Goal: Task Accomplishment & Management: Use online tool/utility

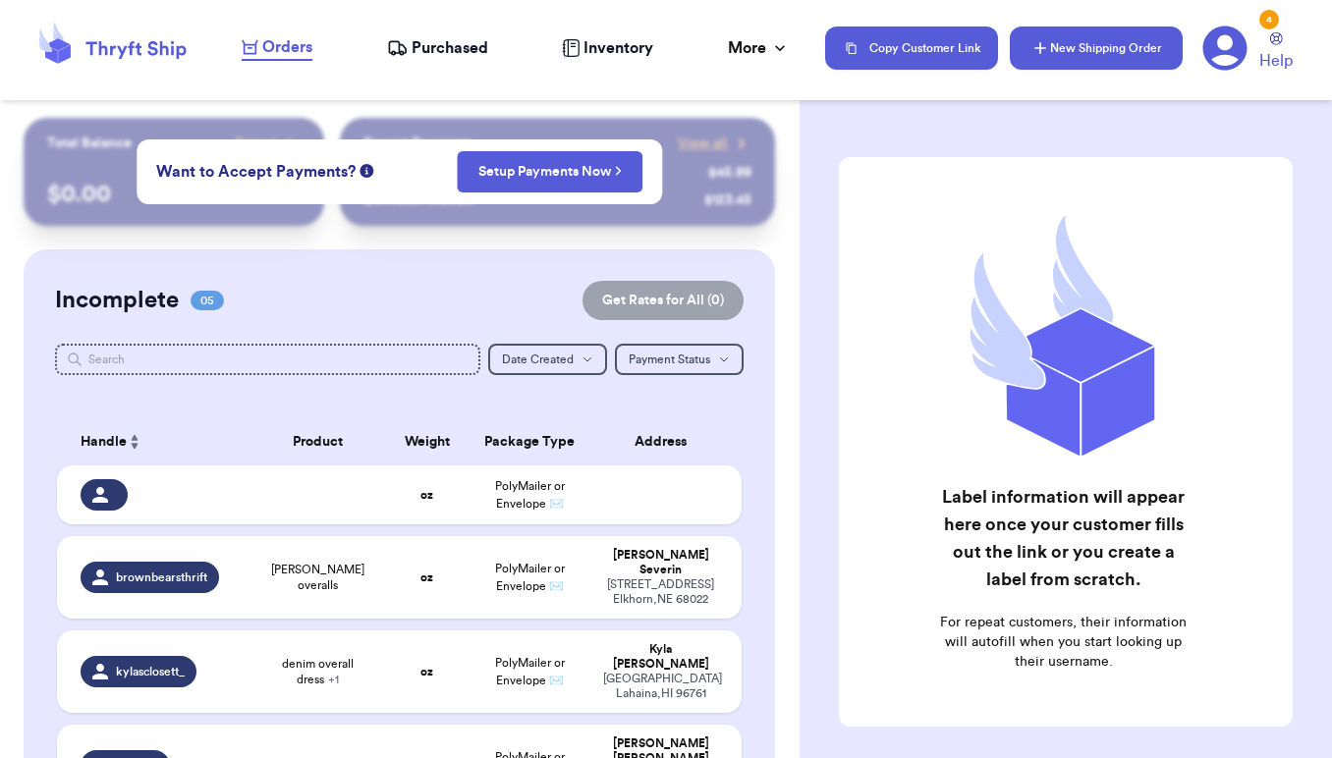
click at [1075, 54] on button "New Shipping Order" at bounding box center [1096, 48] width 173 height 43
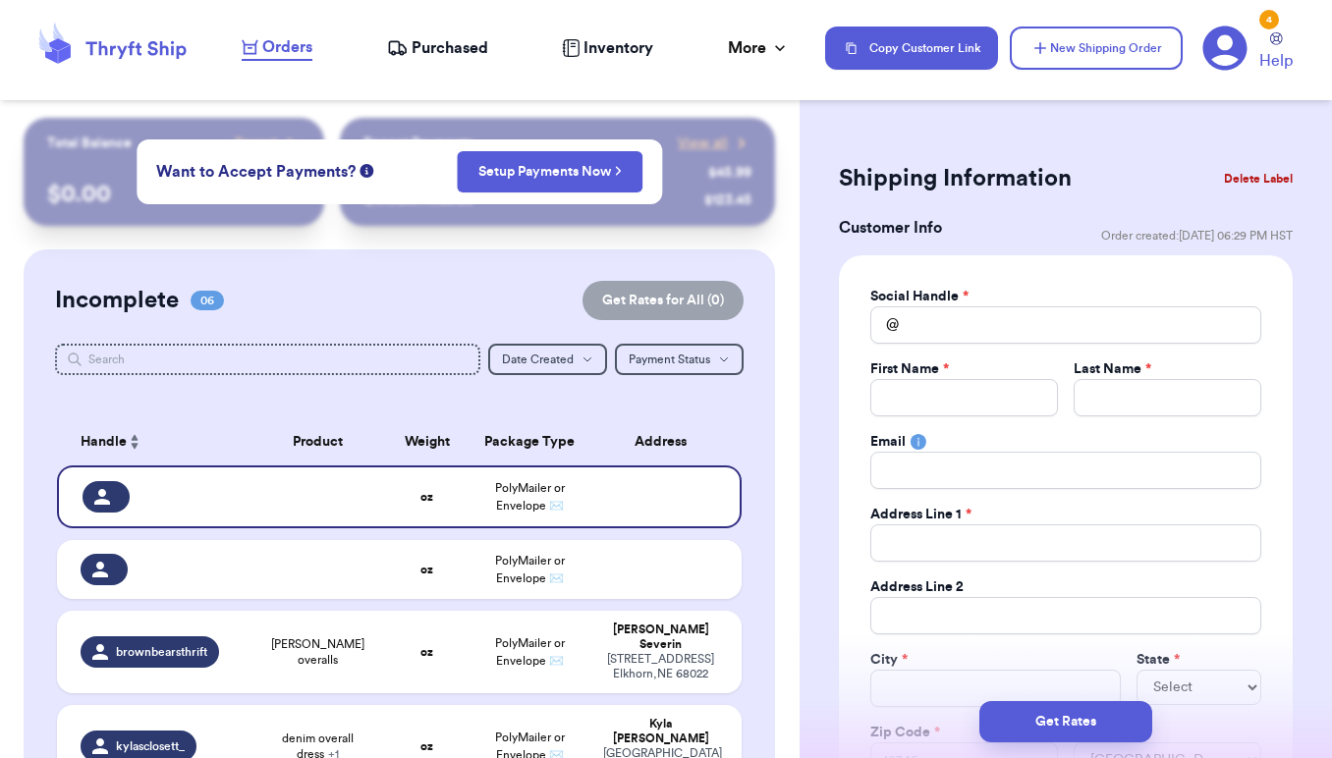
click at [138, 48] on icon at bounding box center [135, 50] width 100 height 18
click at [1258, 178] on button "Delete Label" at bounding box center [1258, 178] width 84 height 43
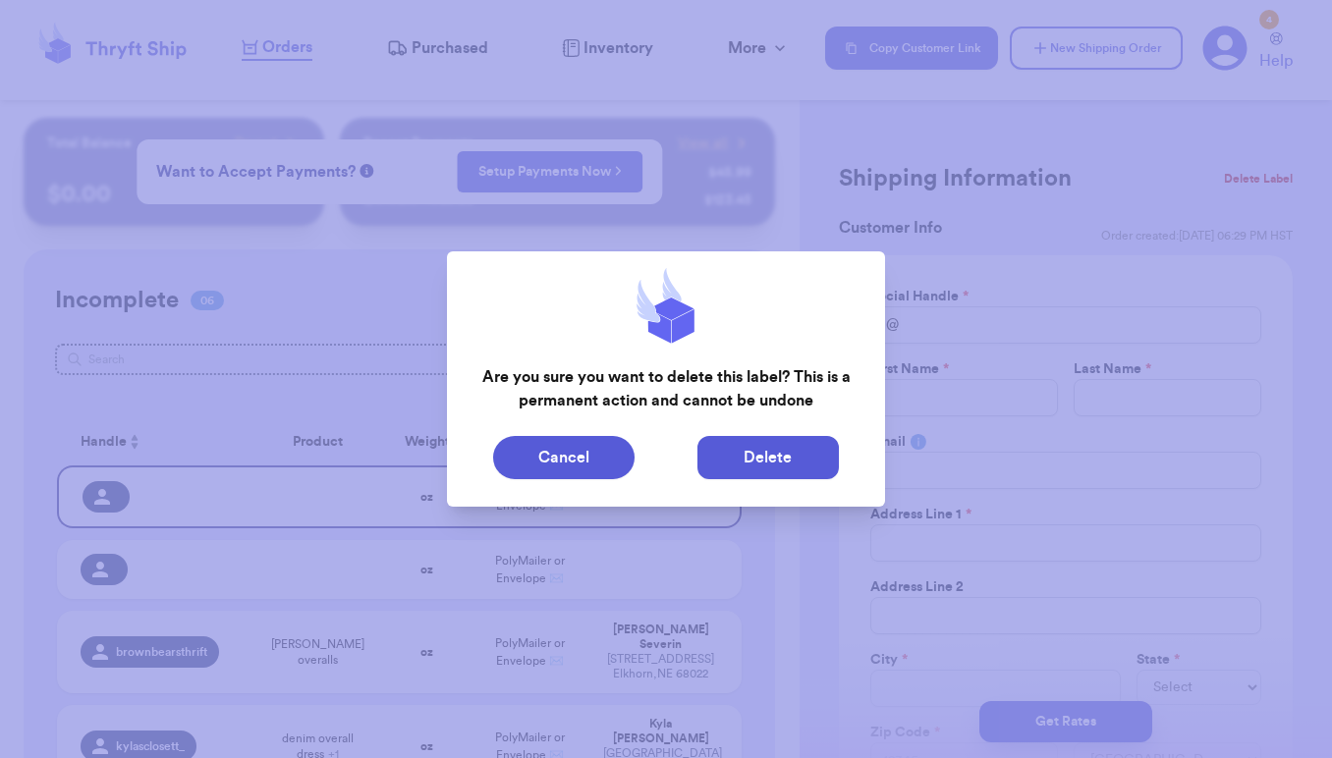
click at [801, 443] on button "Delete" at bounding box center [767, 457] width 141 height 43
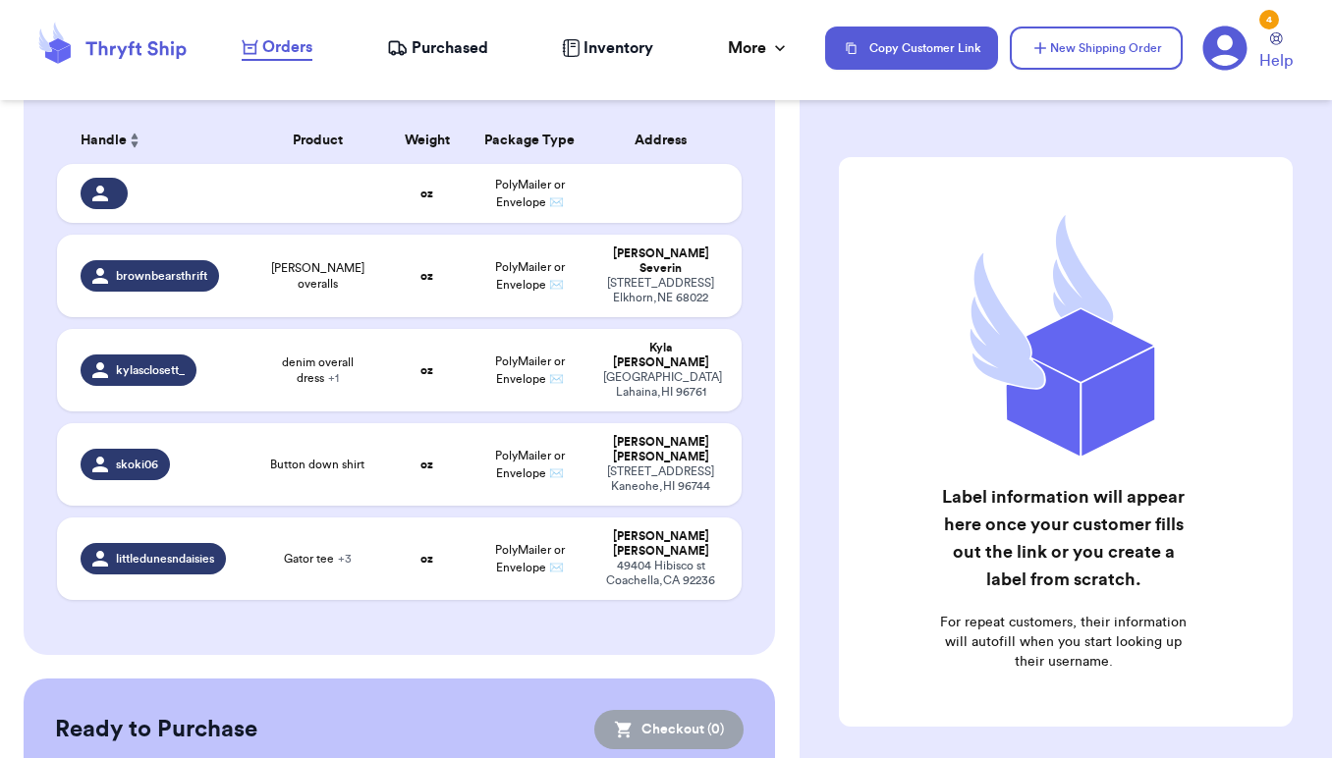
scroll to position [351, 0]
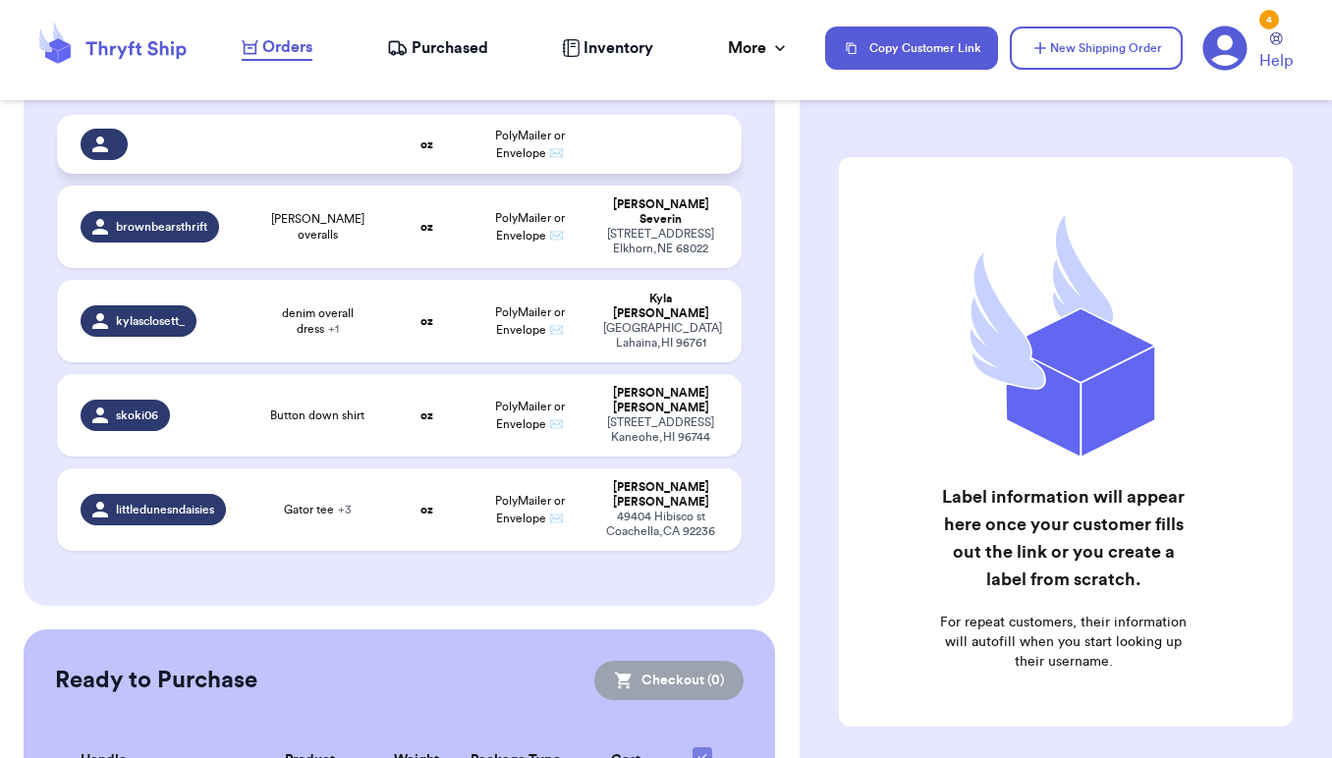
click at [295, 165] on td at bounding box center [317, 144] width 137 height 59
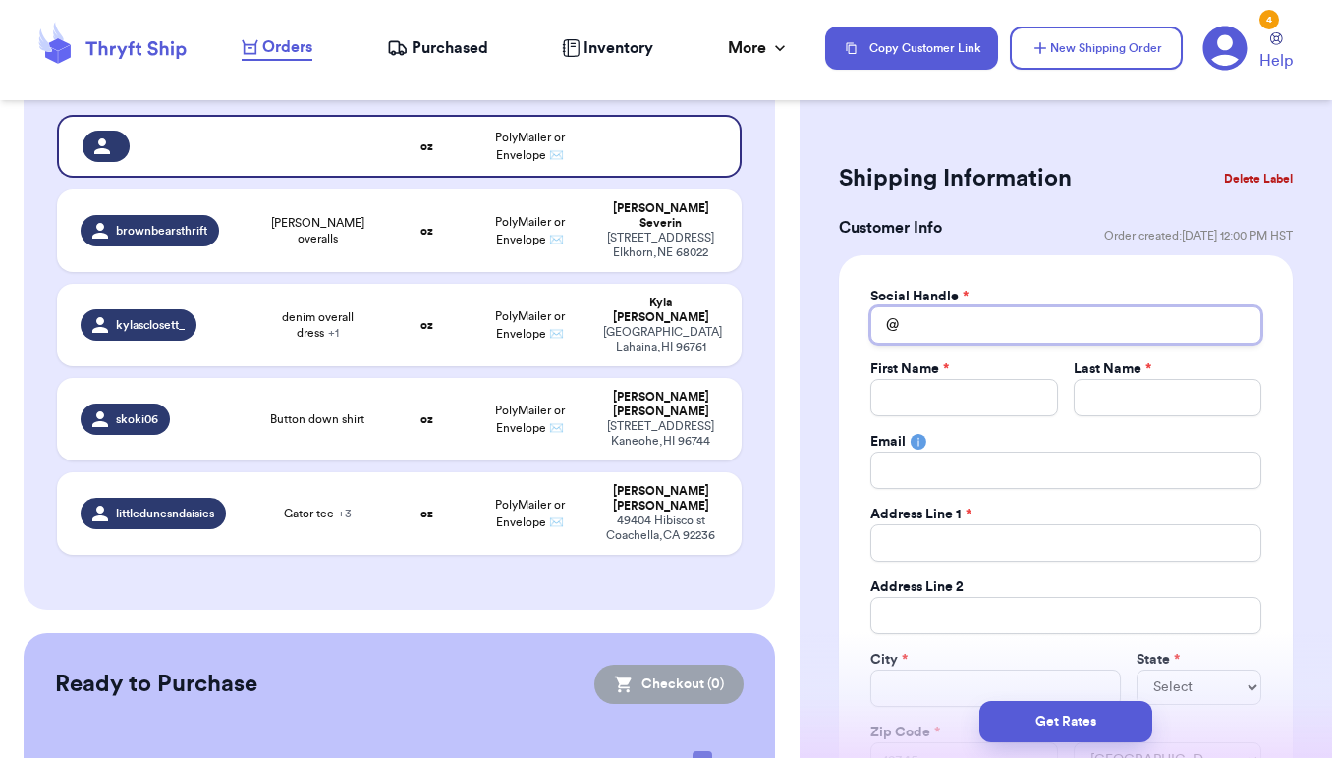
click at [989, 334] on input "Total Amount Paid" at bounding box center [1065, 324] width 391 height 37
type input "b"
type input "br"
type input "bri"
type input "brit"
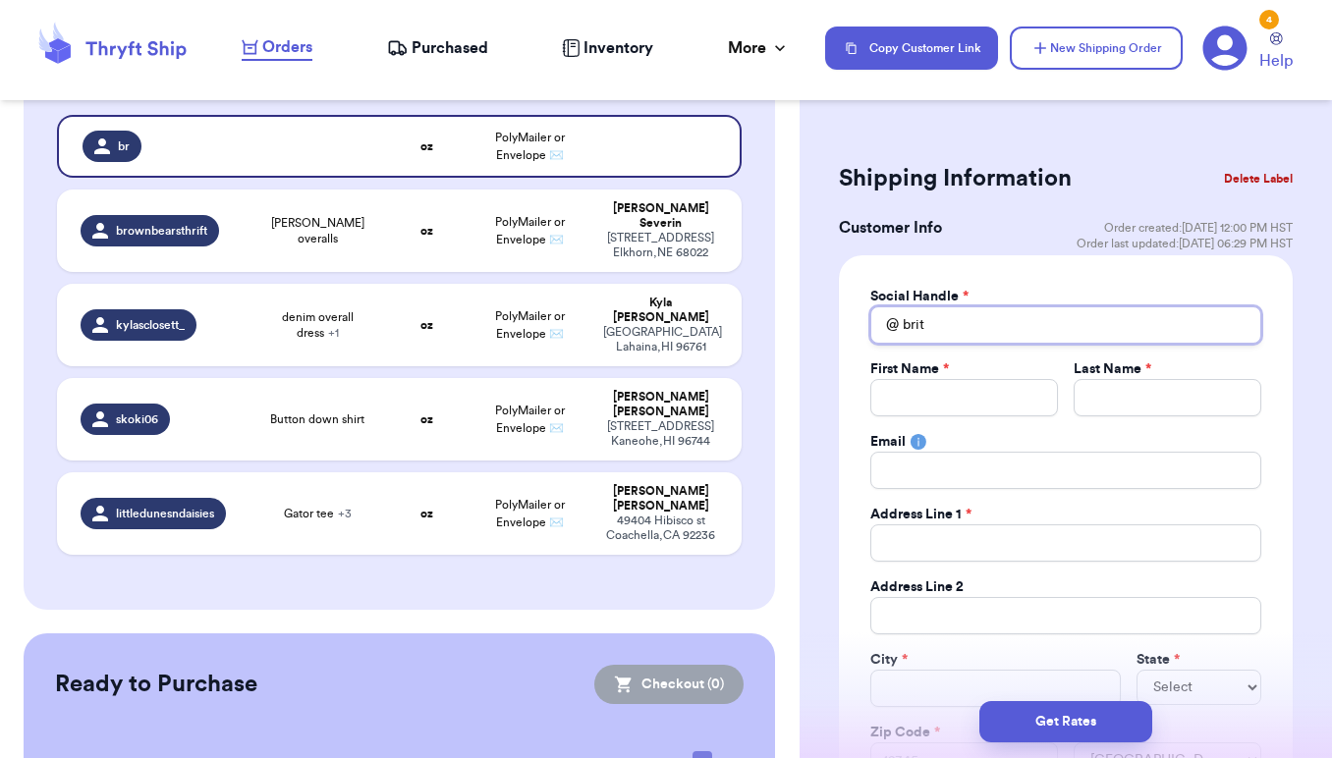
type input "[PERSON_NAME]"
type input "[PERSON_NAME]."
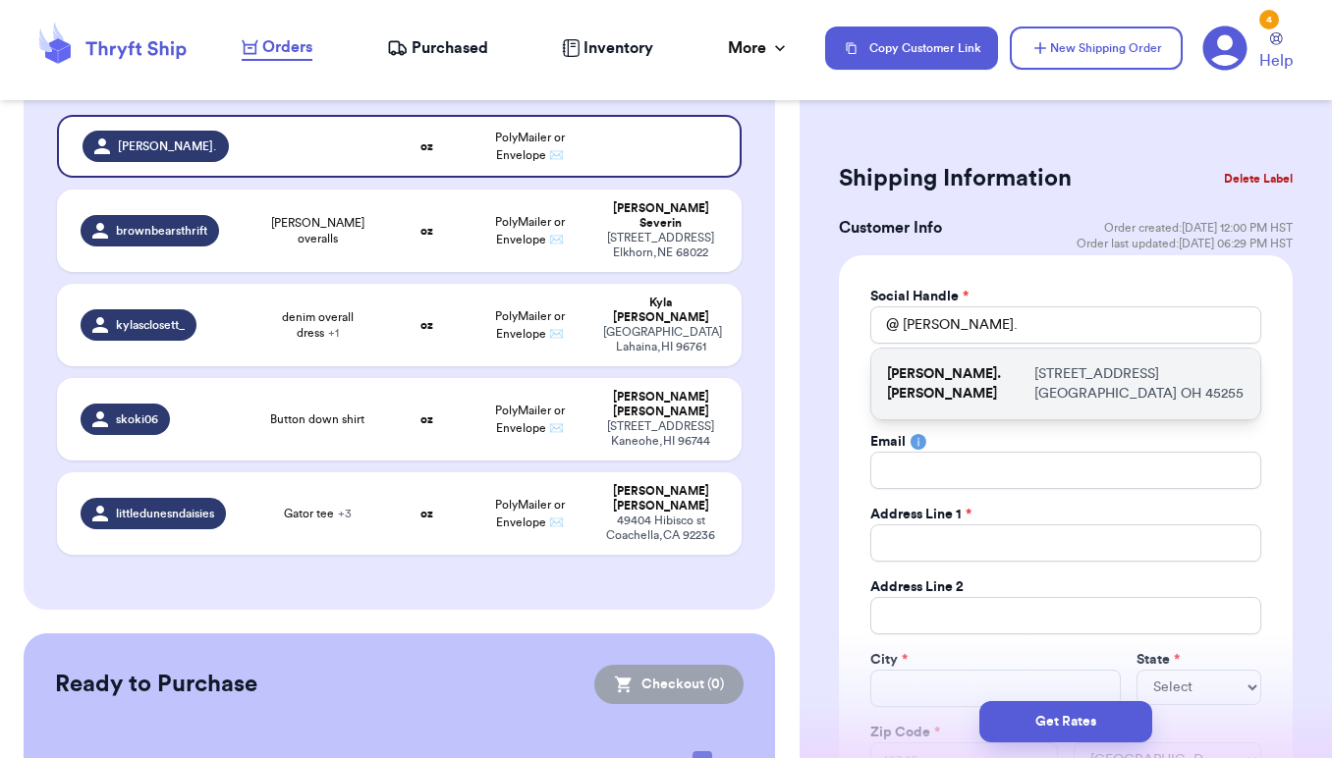
click at [1034, 367] on p "[STREET_ADDRESS]" at bounding box center [1139, 383] width 210 height 39
type input "[PERSON_NAME].[PERSON_NAME]"
type input "[PERSON_NAME]"
type input "[EMAIL_ADDRESS][DOMAIN_NAME]"
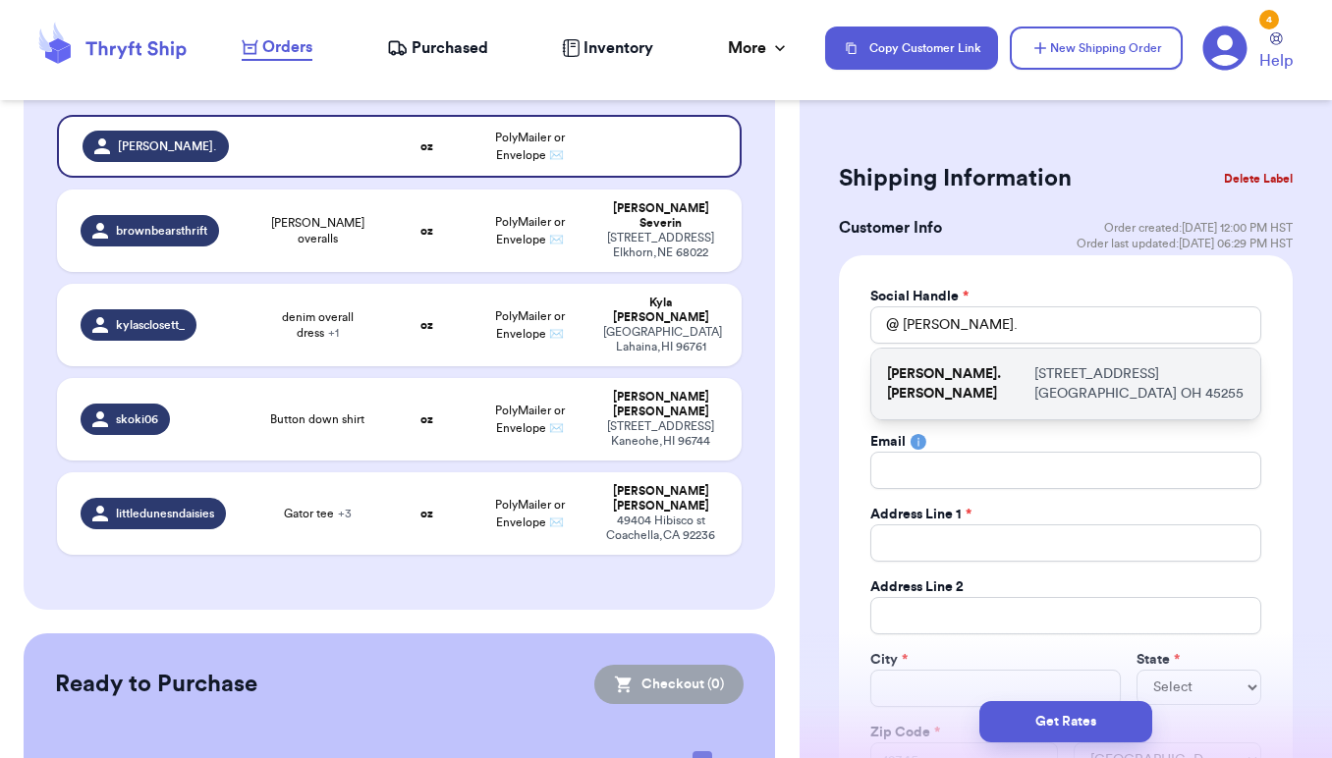
type input "[STREET_ADDRESS]"
type input "[GEOGRAPHIC_DATA]"
select select "OH"
type input "45255"
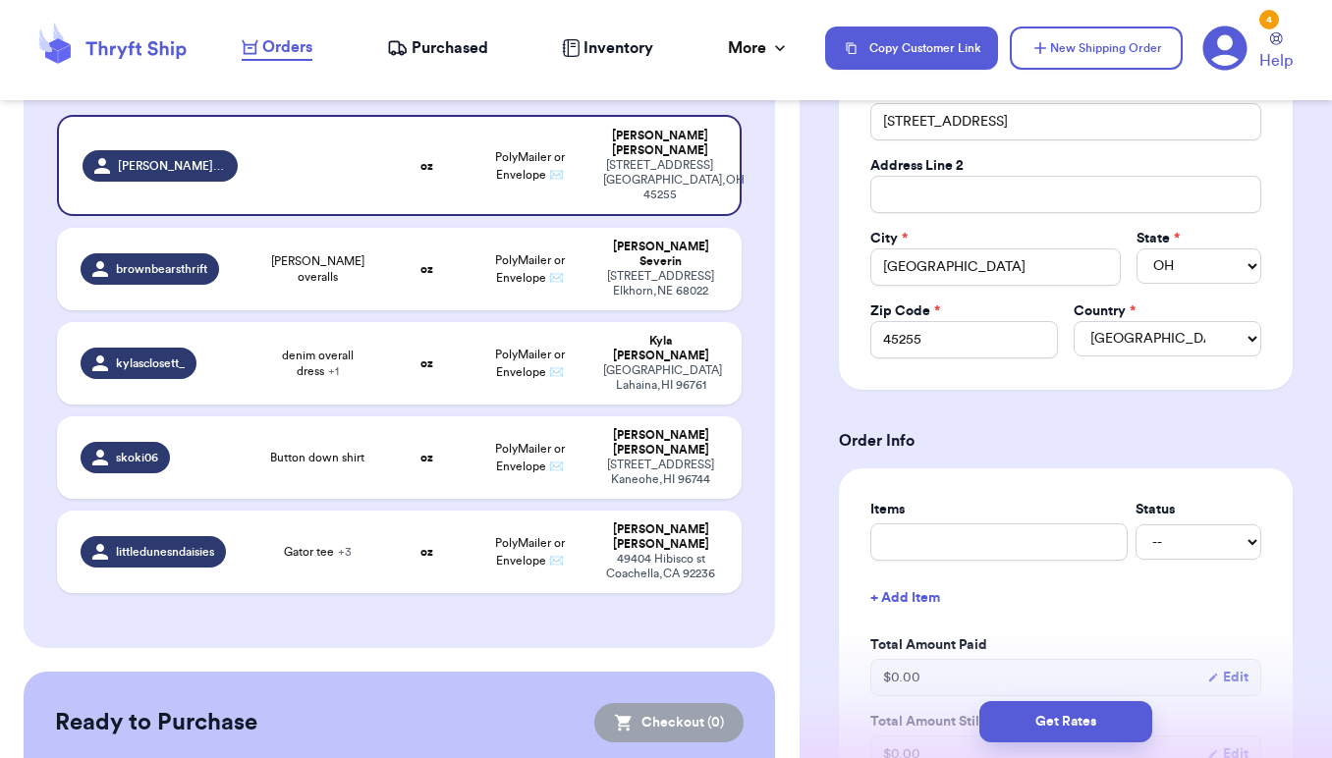
scroll to position [452, 0]
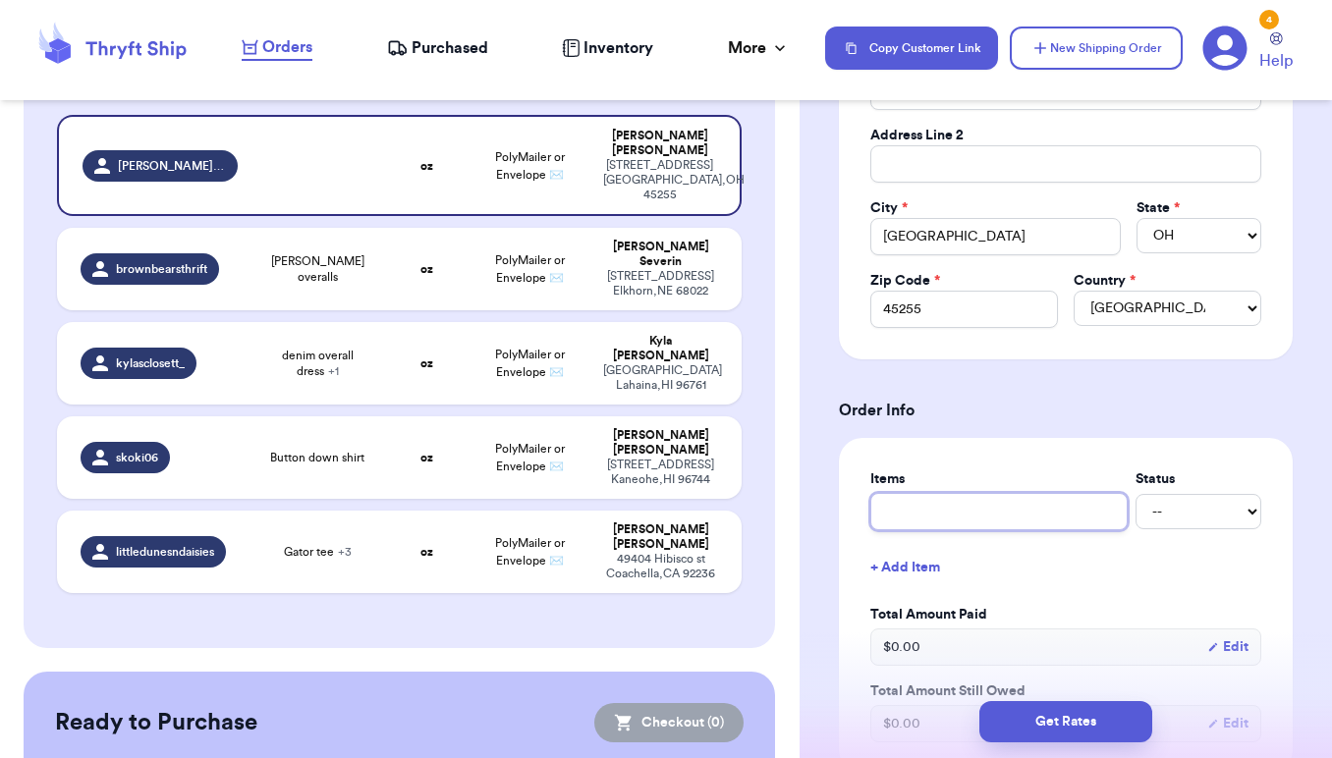
click at [1037, 525] on input "text" at bounding box center [998, 511] width 257 height 37
type input "N"
type input "Ni"
type input "Nik"
type input "Nike"
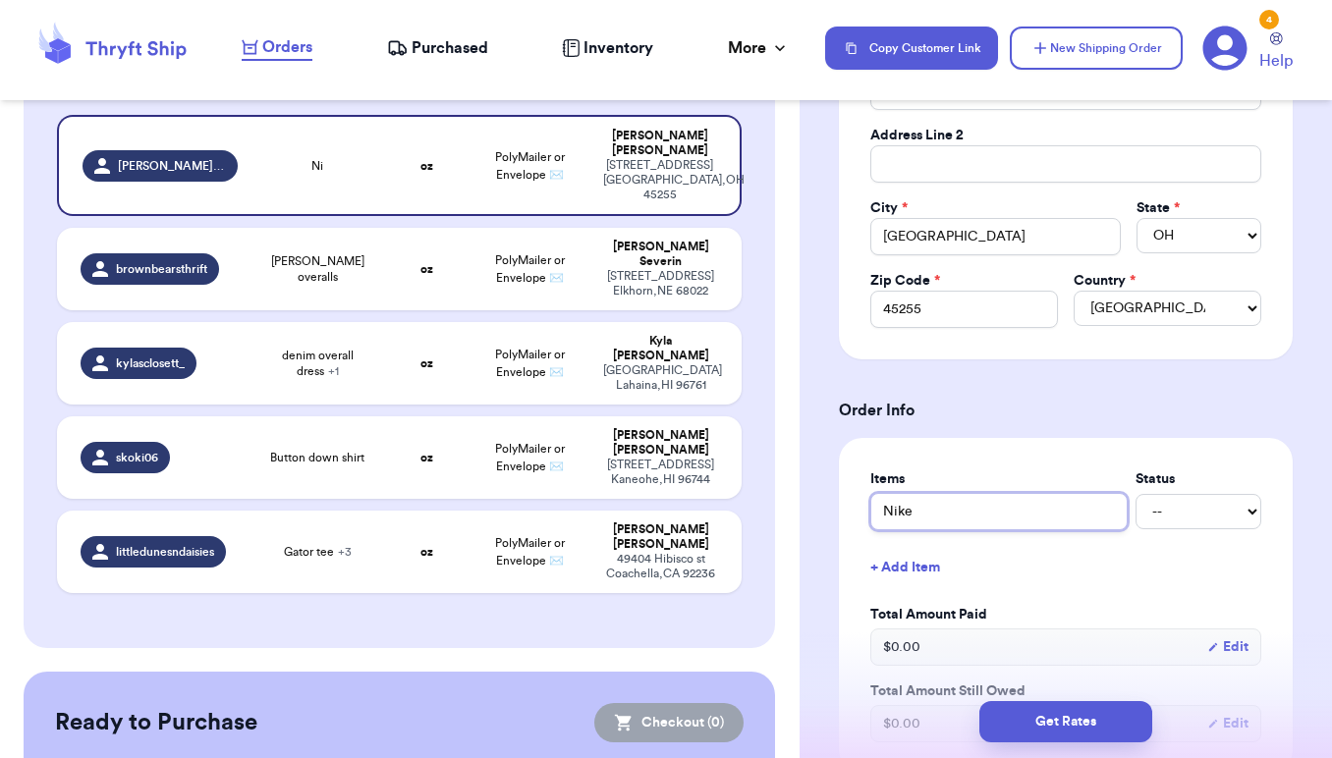
type input "Nike"
type input "Nike T"
type input "Nike To"
type input "Nike Top"
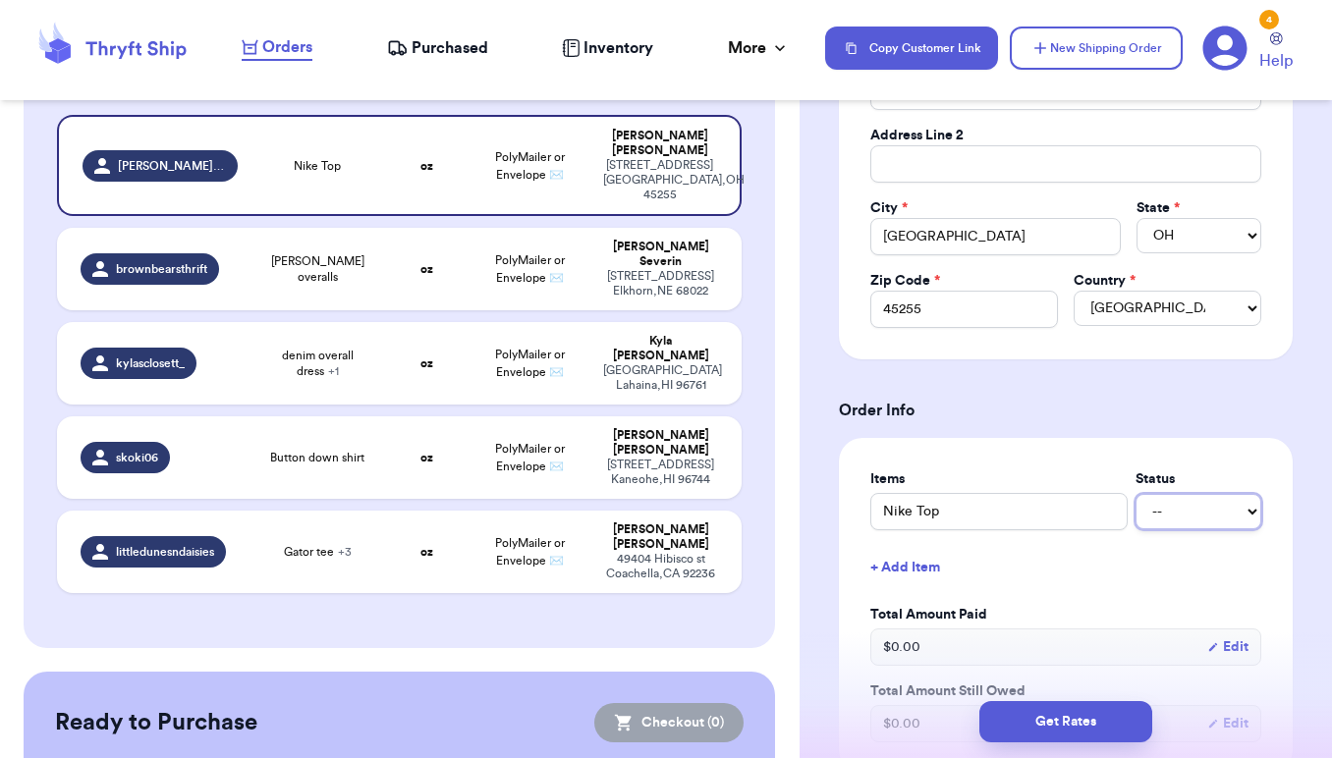
select select "paid"
click at [937, 569] on button "+ Add Item" at bounding box center [1065, 567] width 407 height 43
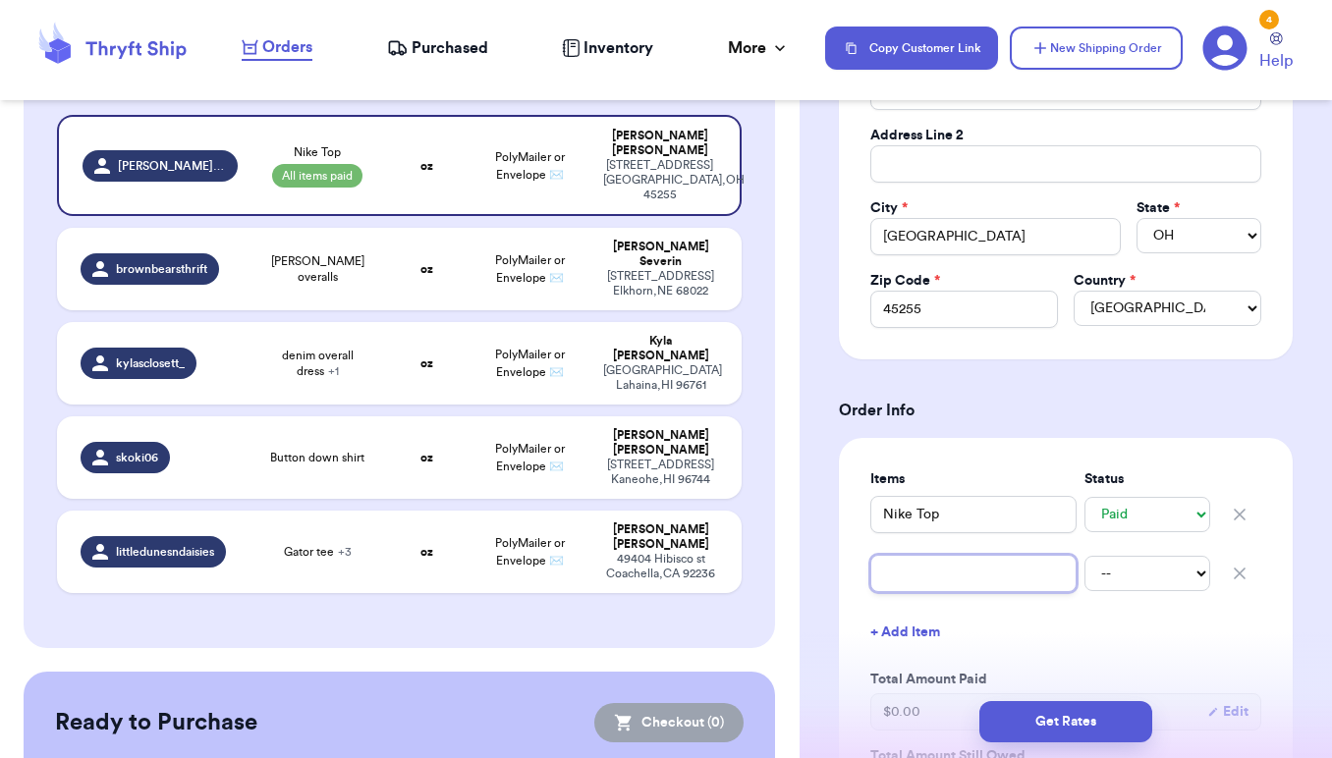
click at [914, 570] on input "text" at bounding box center [973, 573] width 206 height 37
type input "S"
type input "St"
type input "Ste"
type input "Stee"
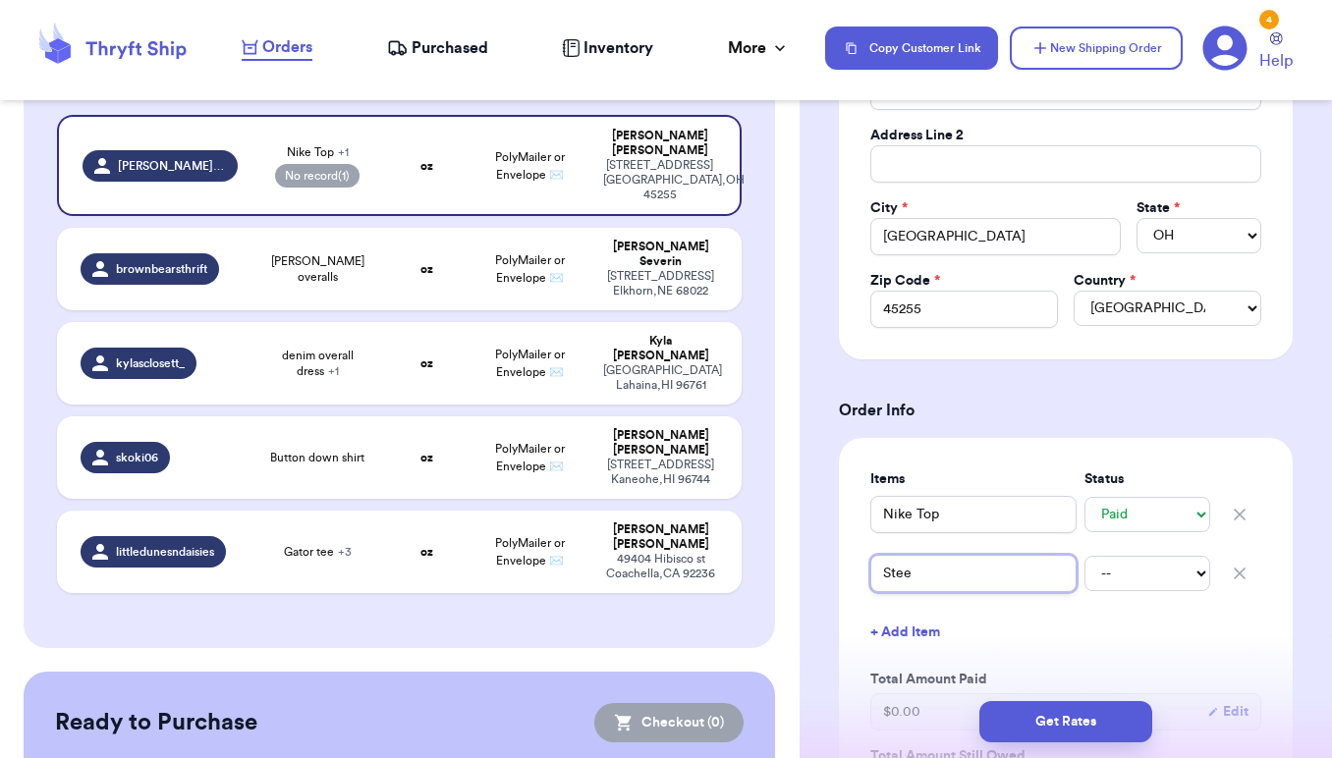
type input "Ste"
type input "Stev"
type input "[PERSON_NAME]"
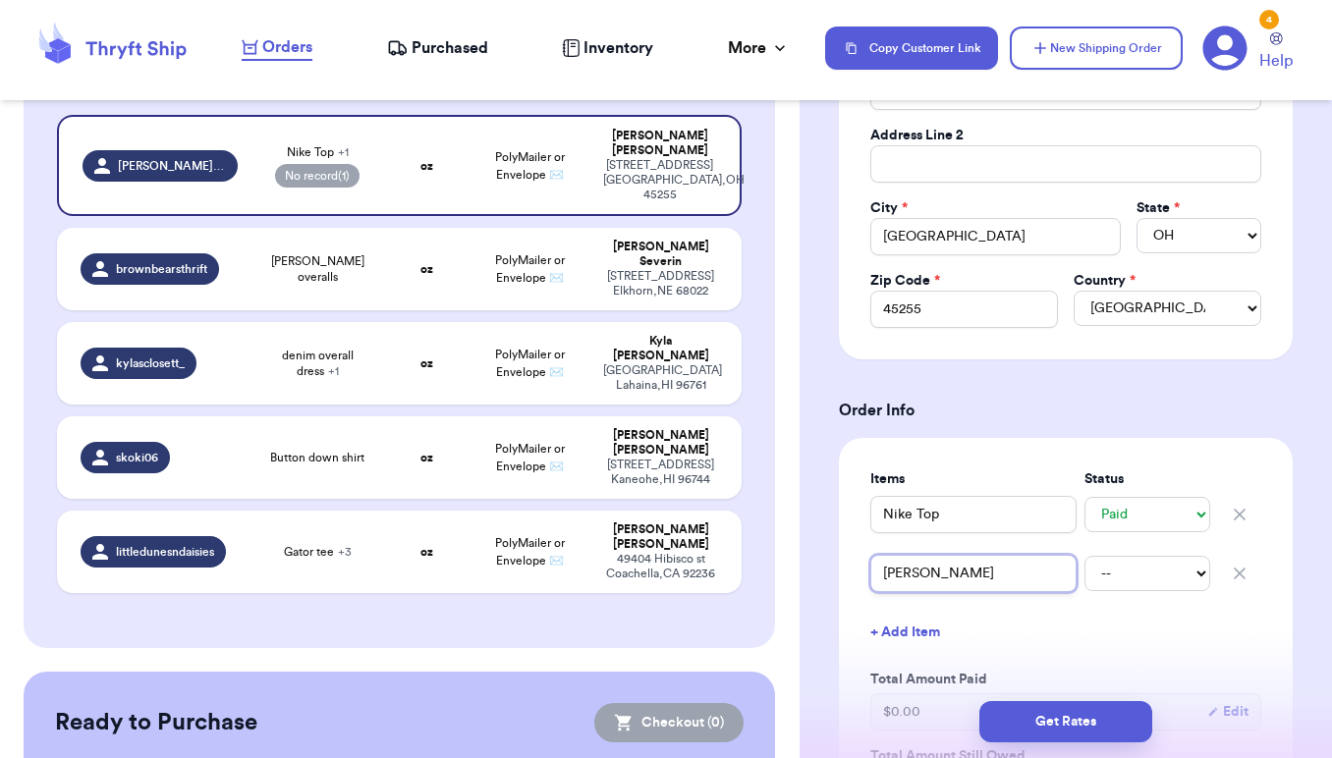
type input "[PERSON_NAME]"
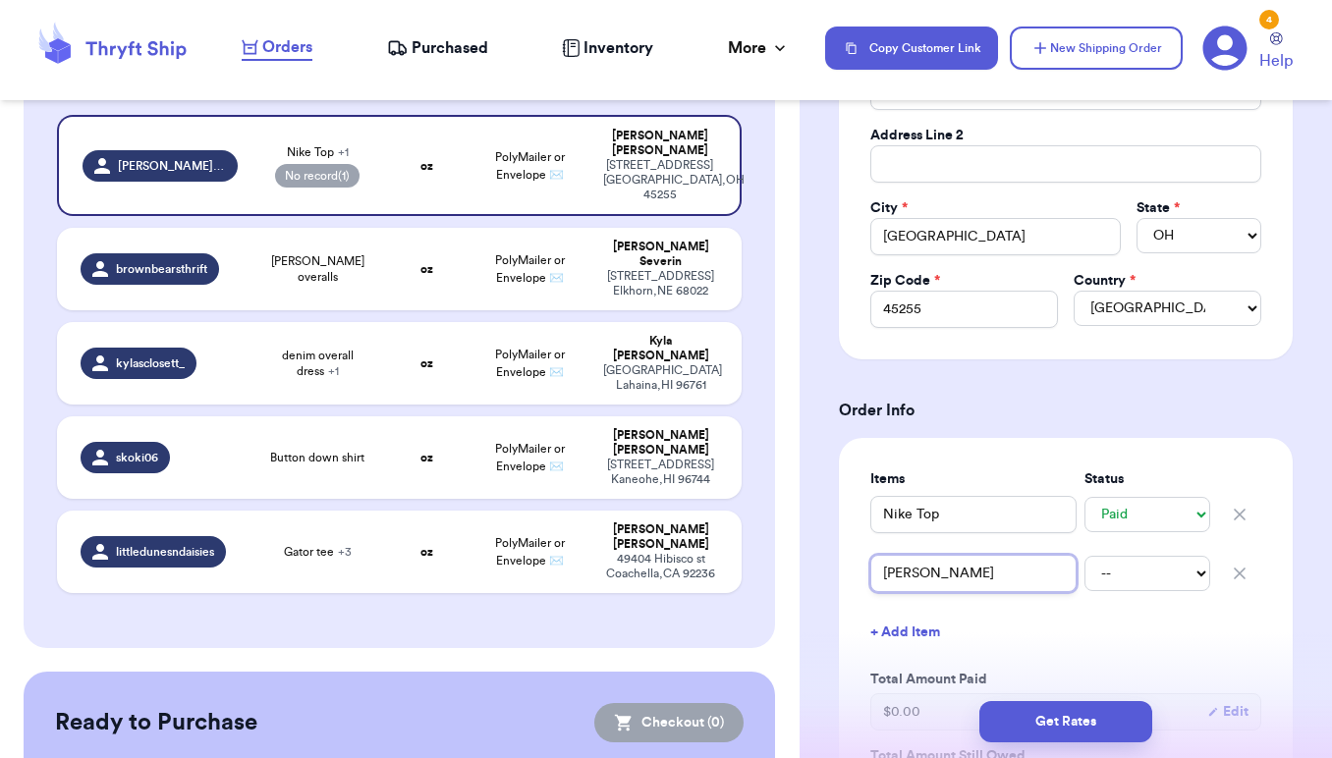
type input "[PERSON_NAME]"
type input "[PERSON_NAME] T"
type input "[PERSON_NAME] To"
type input "[PERSON_NAME] Top"
type input "[PERSON_NAME] To"
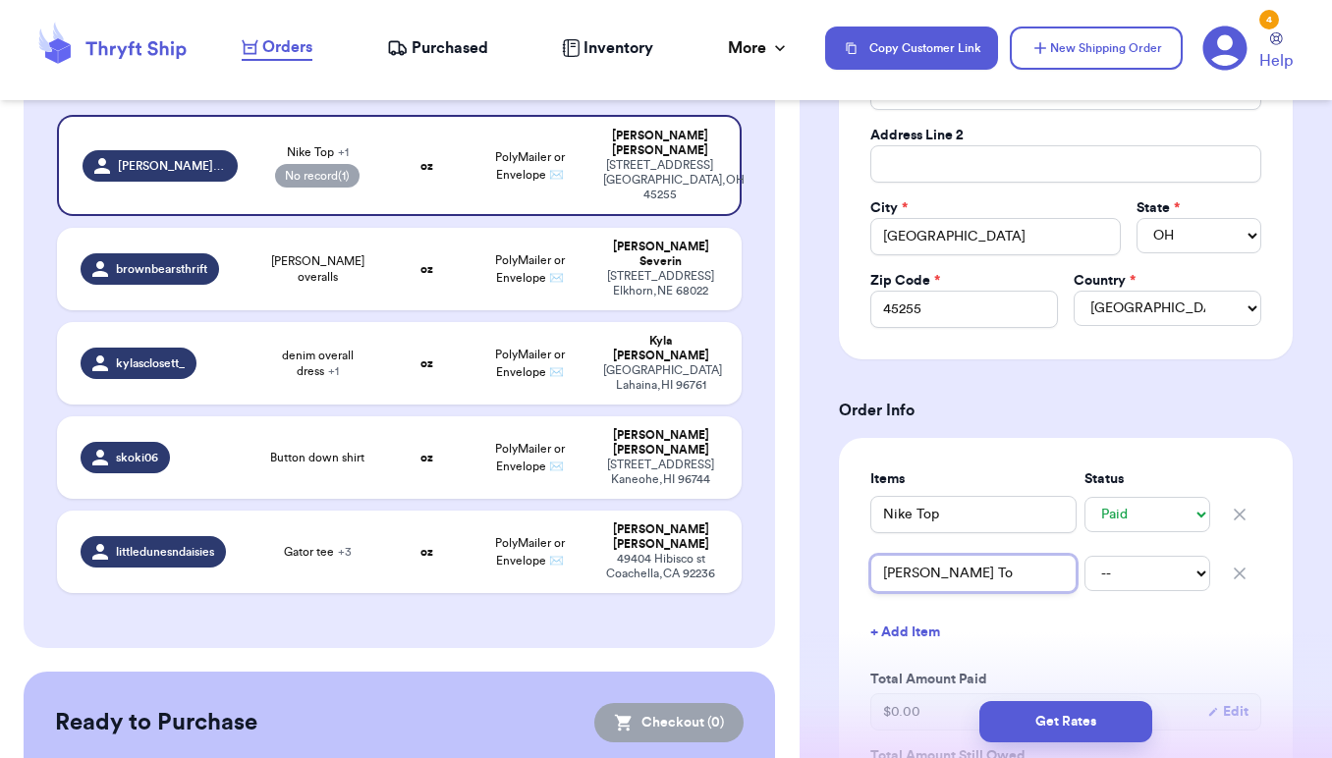
type input "[PERSON_NAME] T"
type input "[PERSON_NAME] Te"
type input "[PERSON_NAME] [PERSON_NAME]"
type input "[PERSON_NAME] Teddy"
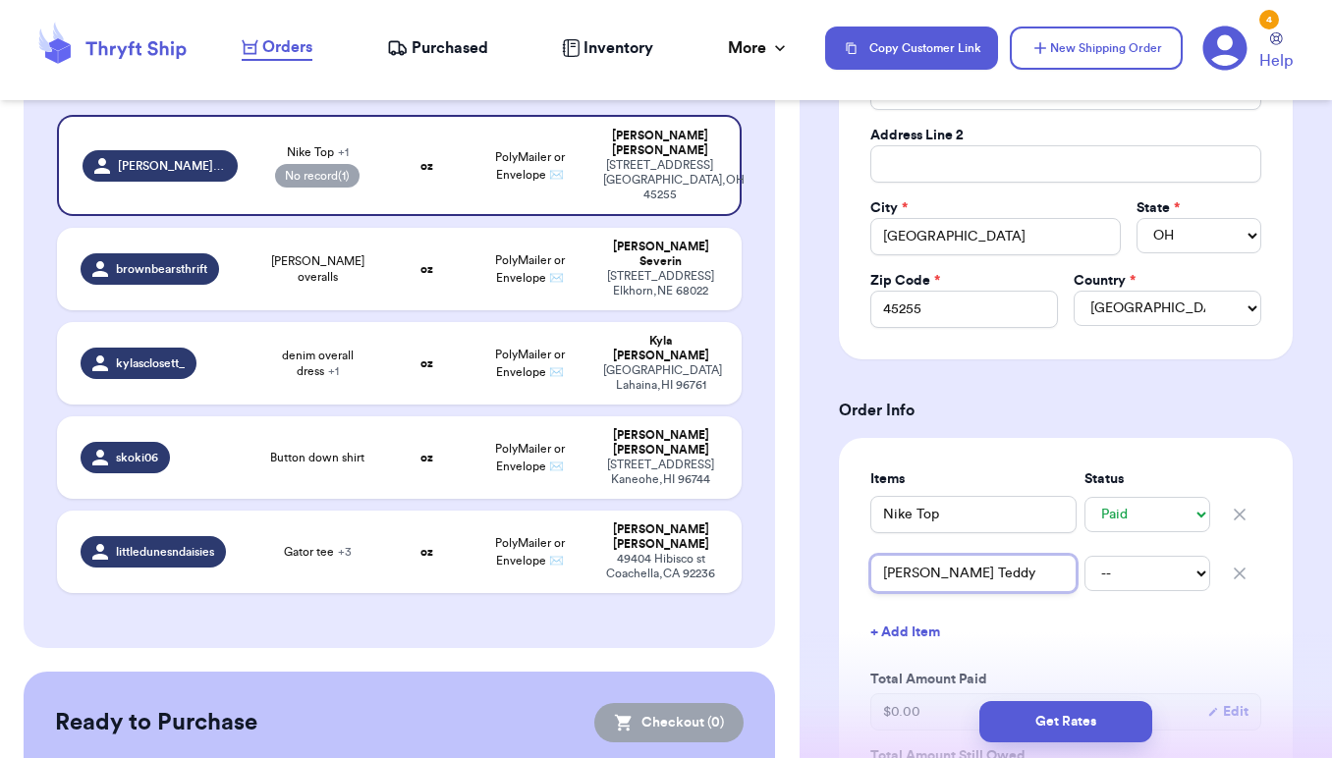
type input "[PERSON_NAME] Teddy"
type input "[PERSON_NAME] [PERSON_NAME]"
type input "[PERSON_NAME] Teddy To"
type input "[PERSON_NAME] Teddy Top"
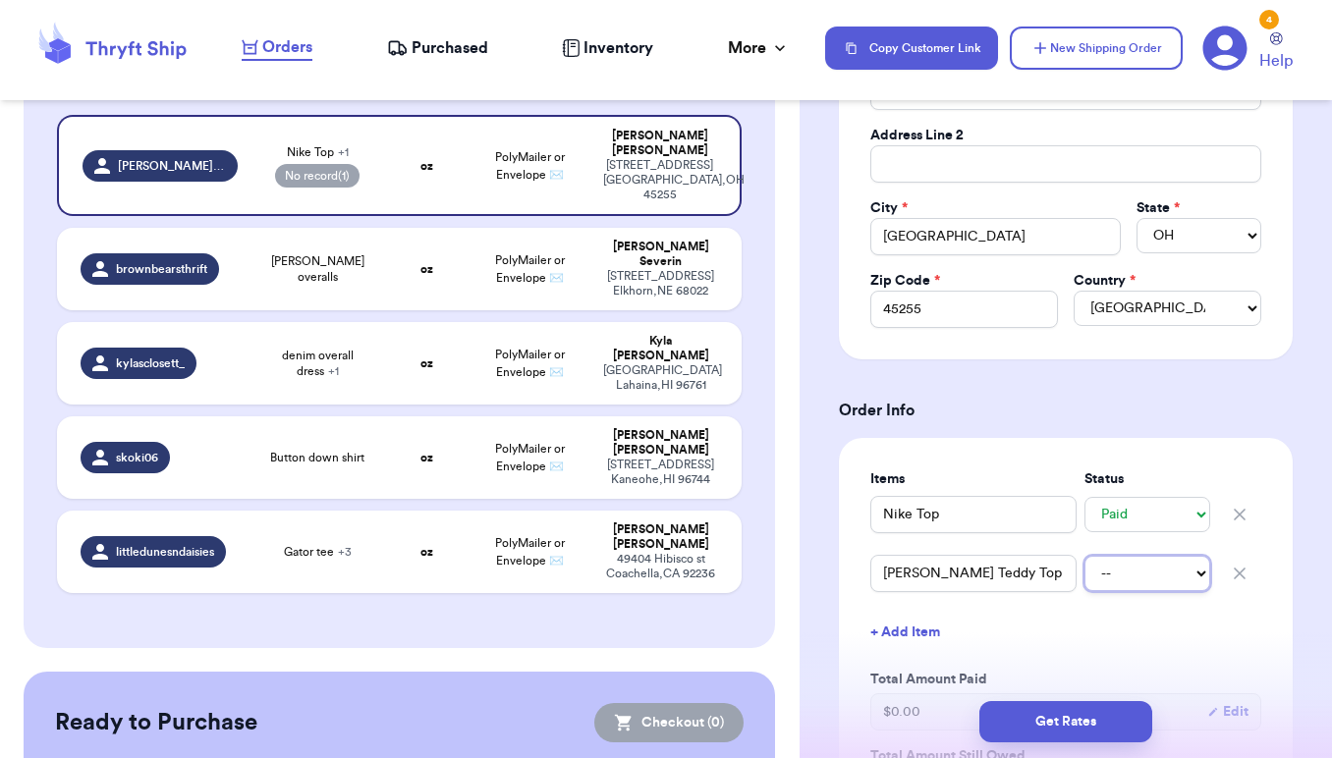
select select "paid"
click at [1140, 618] on button "+ Add Item" at bounding box center [1065, 632] width 407 height 43
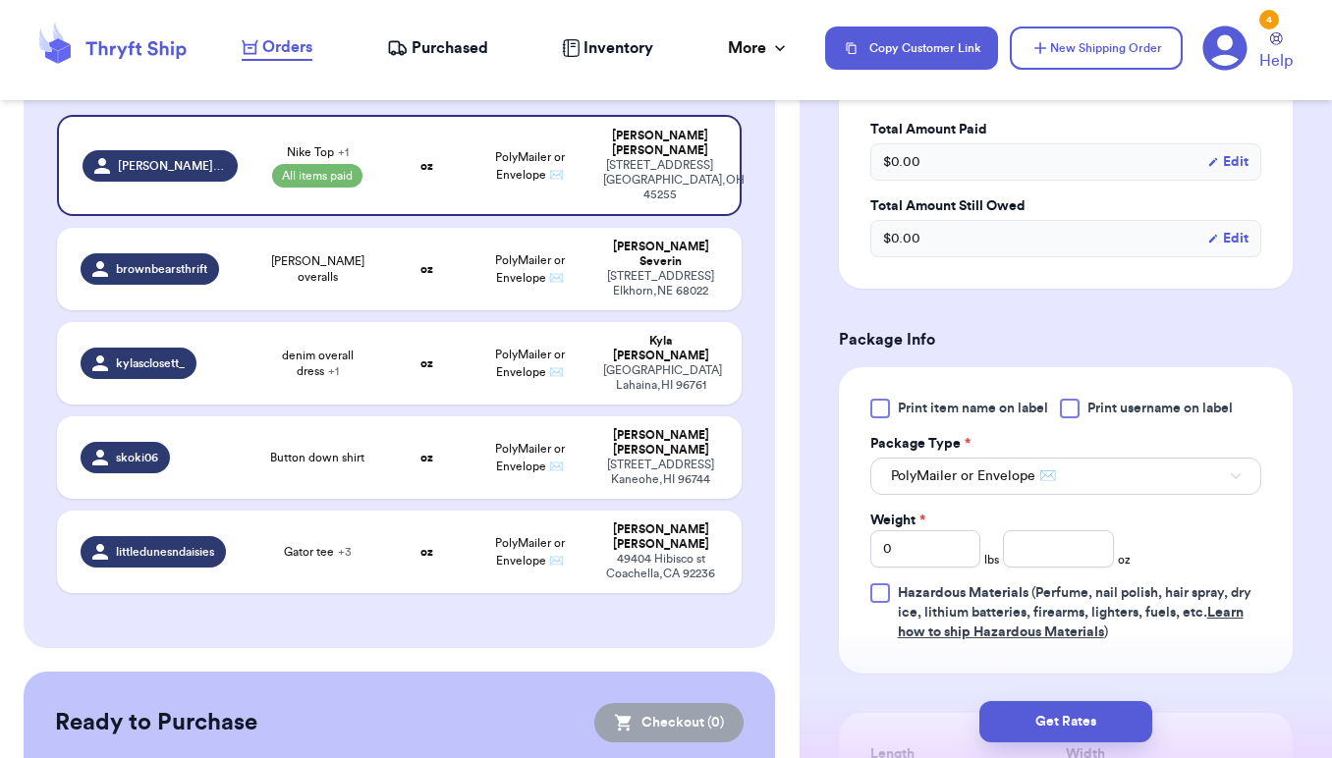
scroll to position [1117, 0]
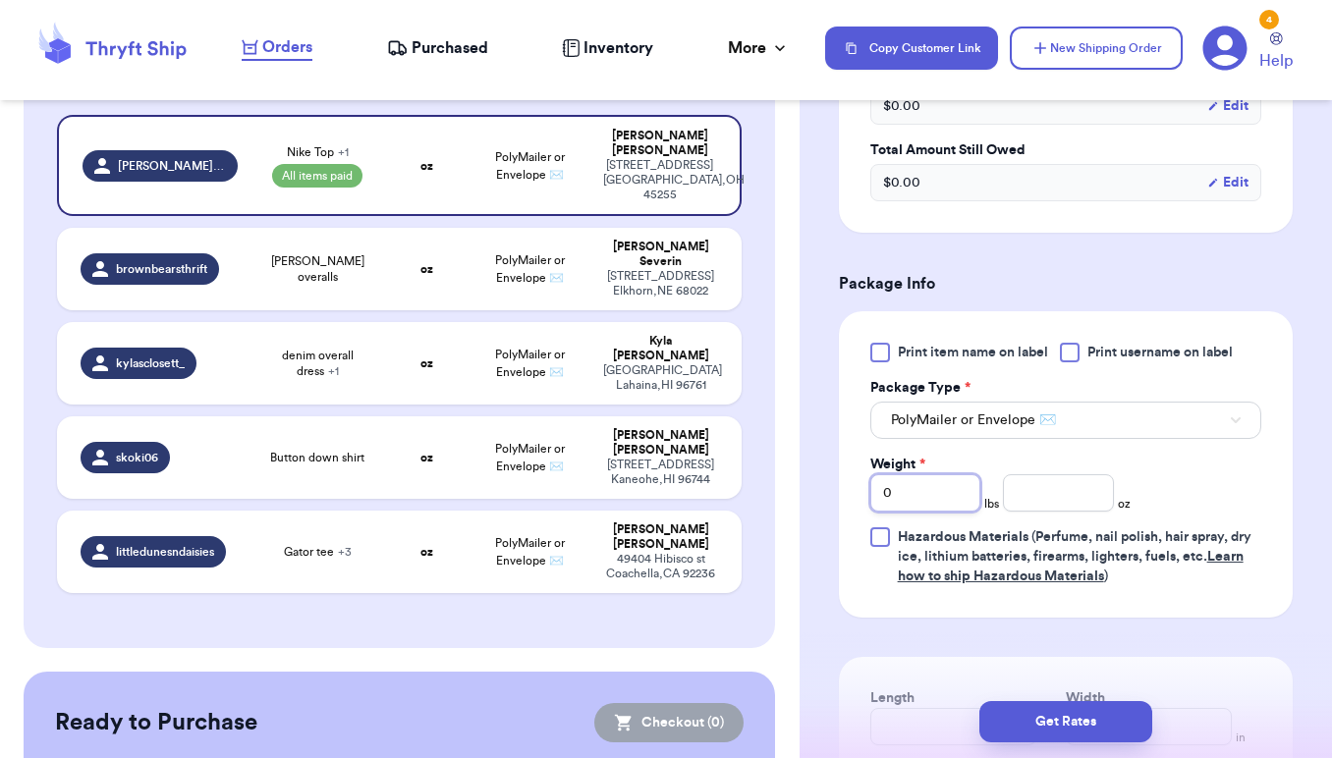
click at [945, 497] on input "0" at bounding box center [925, 492] width 111 height 37
click at [1024, 473] on div "Weight * 0 lbs oz" at bounding box center [1000, 483] width 261 height 57
click at [1024, 495] on input "number" at bounding box center [1058, 492] width 111 height 37
type input "8.7"
click at [1197, 486] on div "Print item name on label Print username on label Package Type * PolyMailer or E…" at bounding box center [1065, 465] width 391 height 244
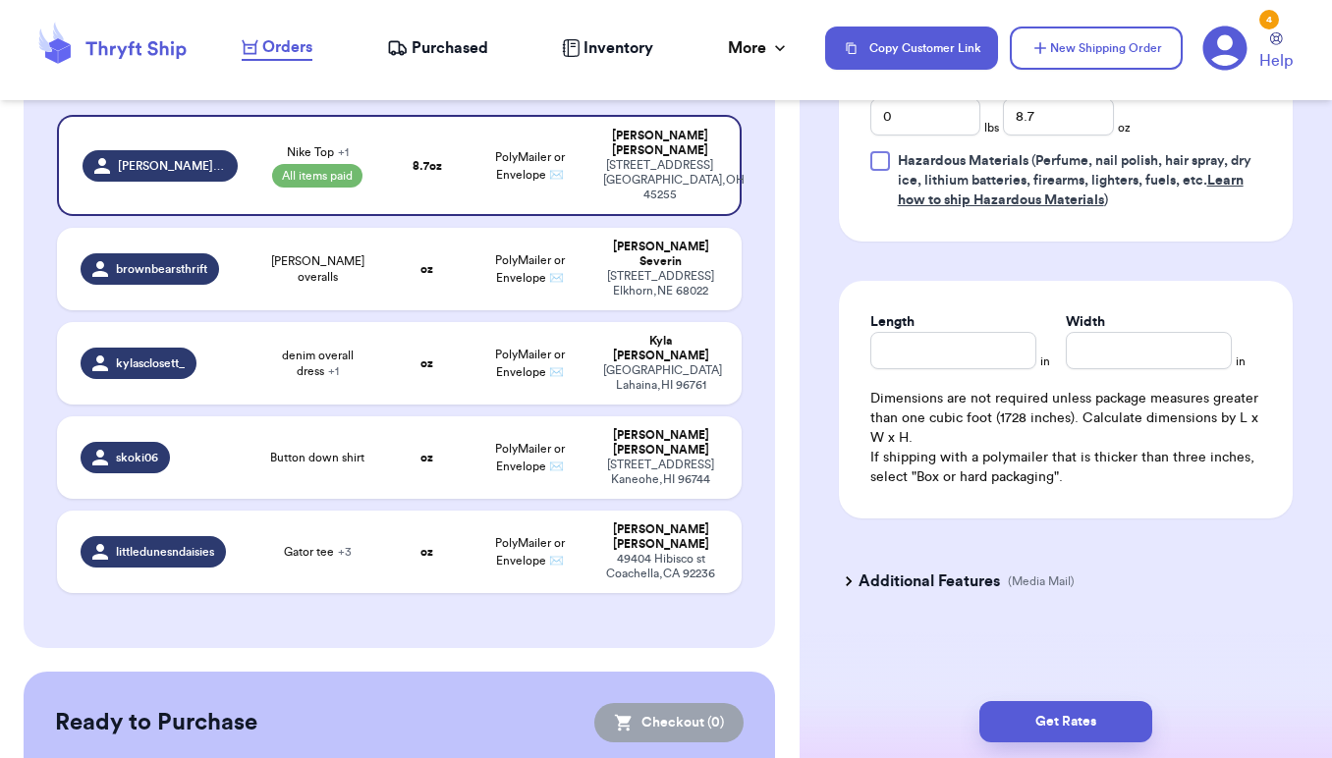
scroll to position [0, 0]
click at [966, 359] on input "Length" at bounding box center [953, 350] width 166 height 37
type input "10"
click at [1130, 346] on input "Width *" at bounding box center [1149, 350] width 166 height 37
type input "8"
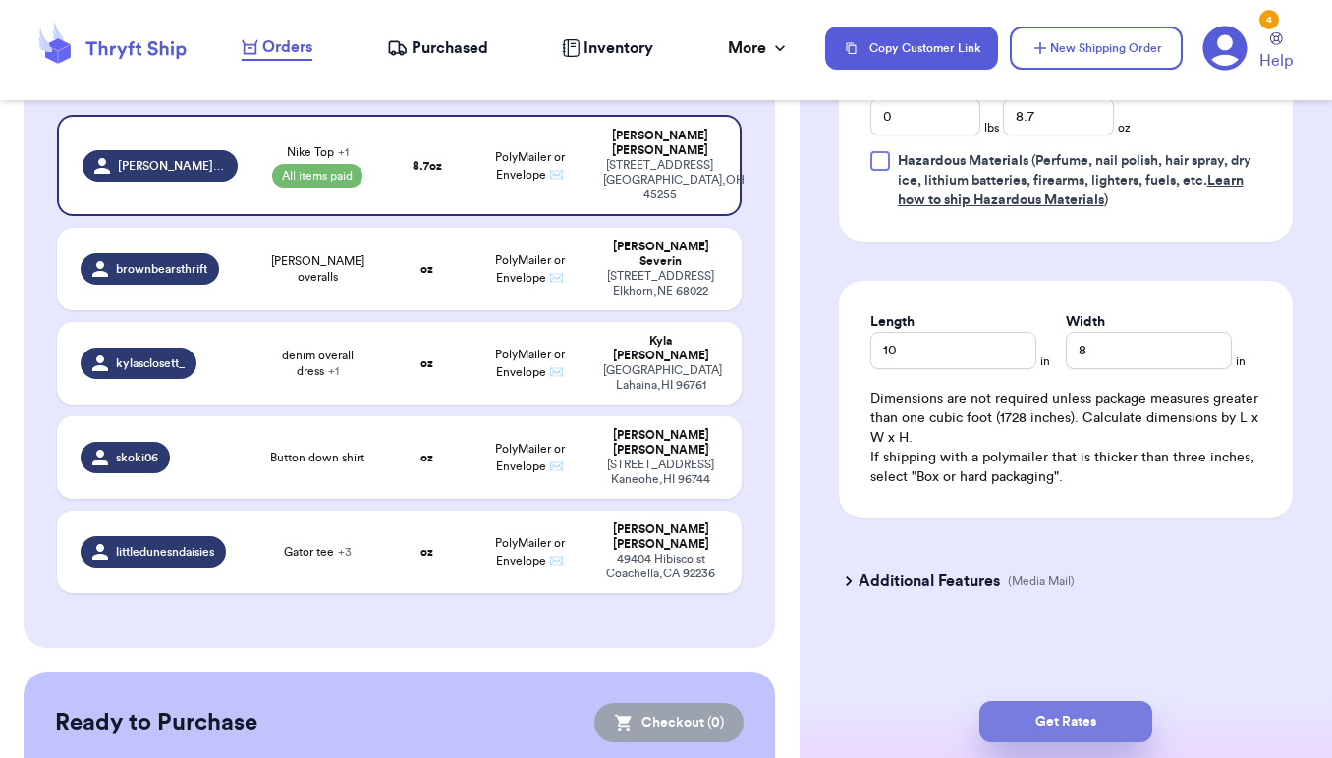
click at [1078, 729] on button "Get Rates" at bounding box center [1065, 721] width 173 height 41
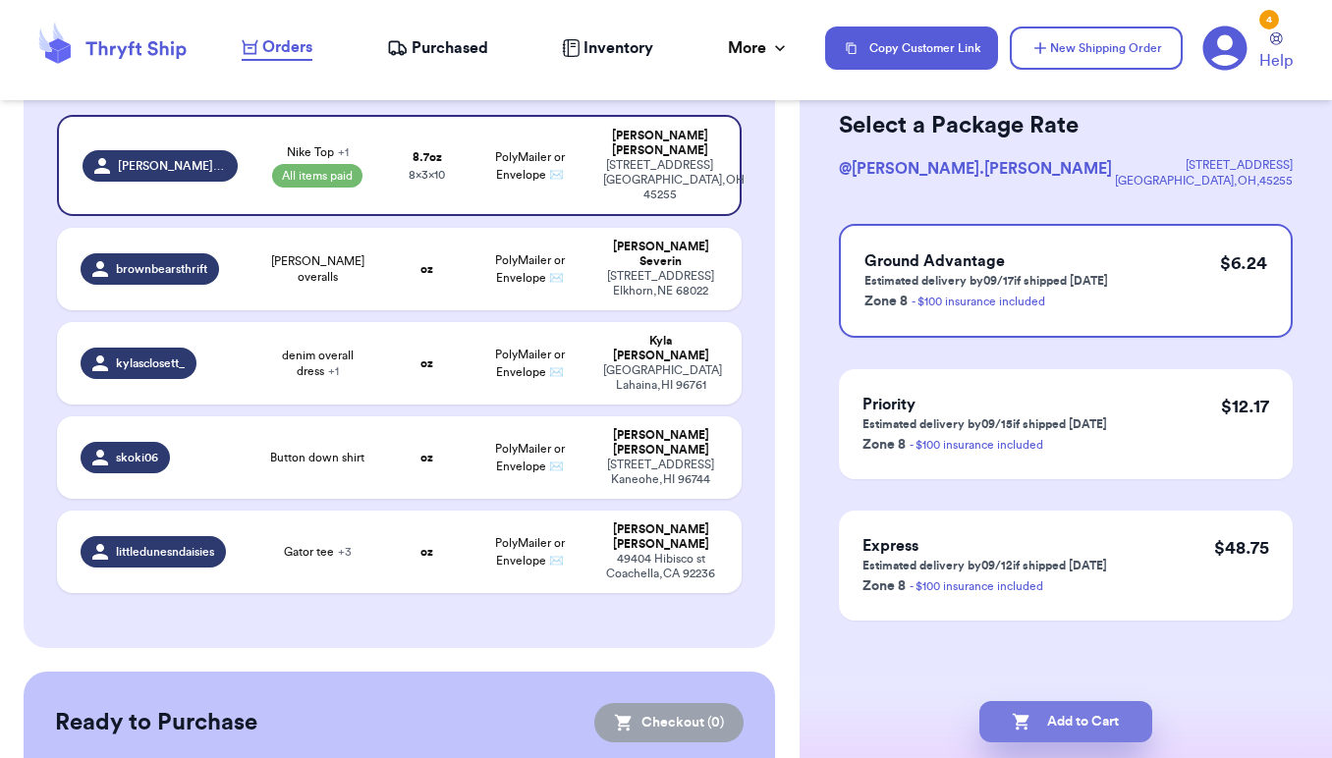
click at [1106, 723] on button "Add to Cart" at bounding box center [1065, 721] width 173 height 41
checkbox input "true"
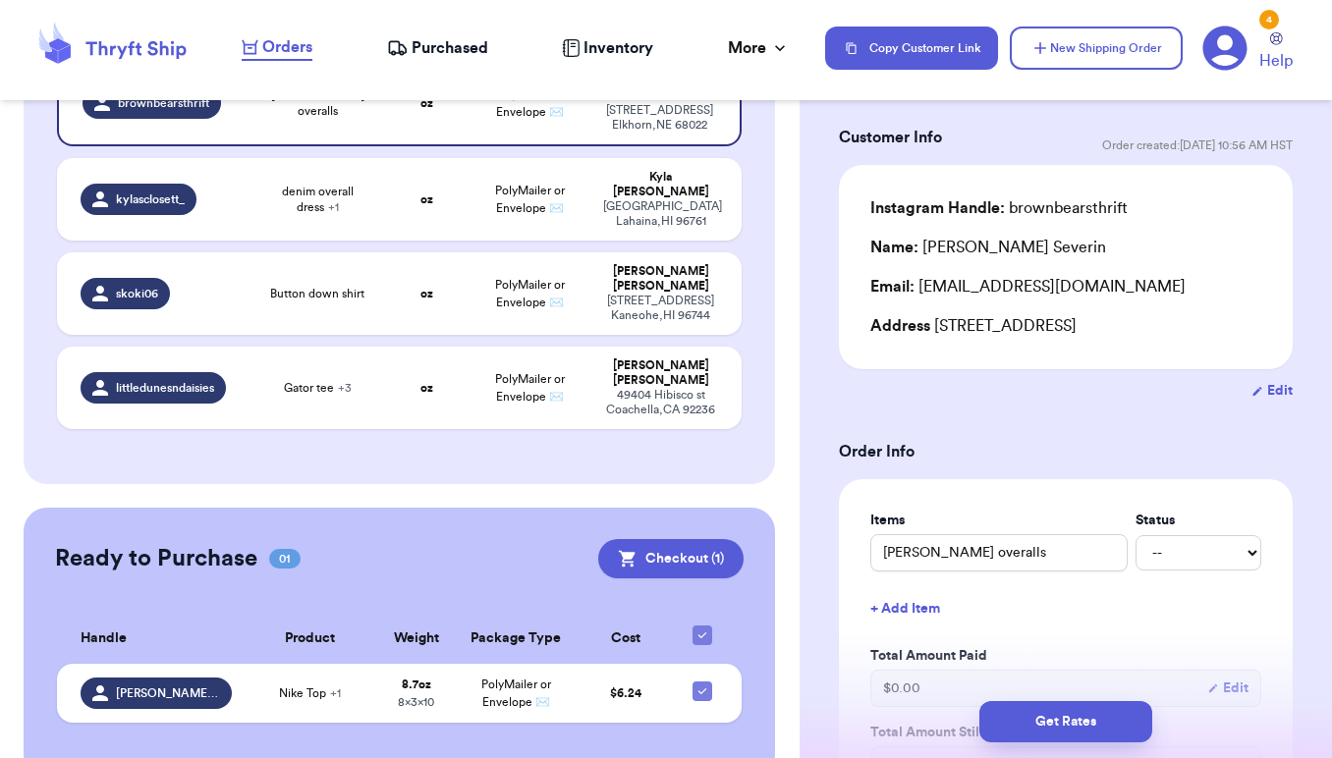
scroll to position [404, 0]
